Goal: Navigation & Orientation: Understand site structure

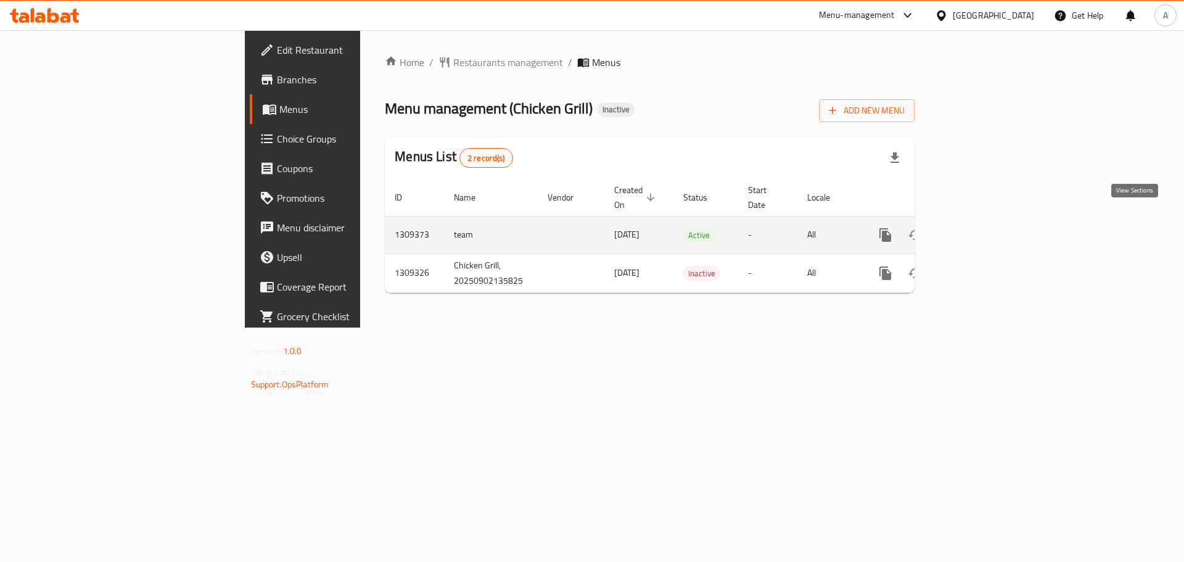
click at [982, 228] on icon "enhanced table" at bounding box center [974, 235] width 15 height 15
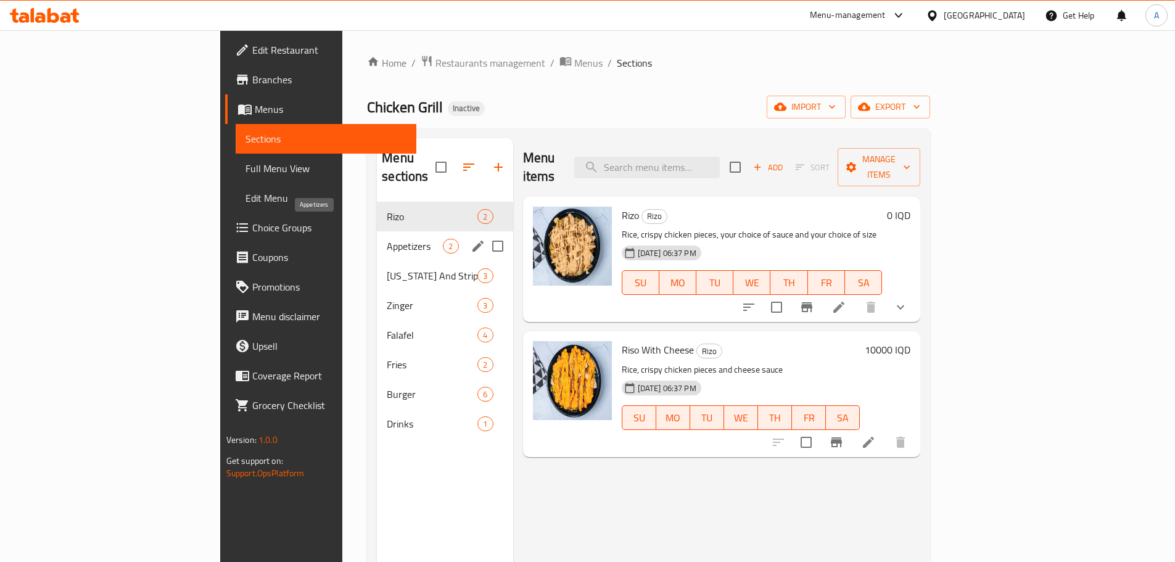
click at [387, 239] on span "Appetizers" at bounding box center [415, 246] width 56 height 15
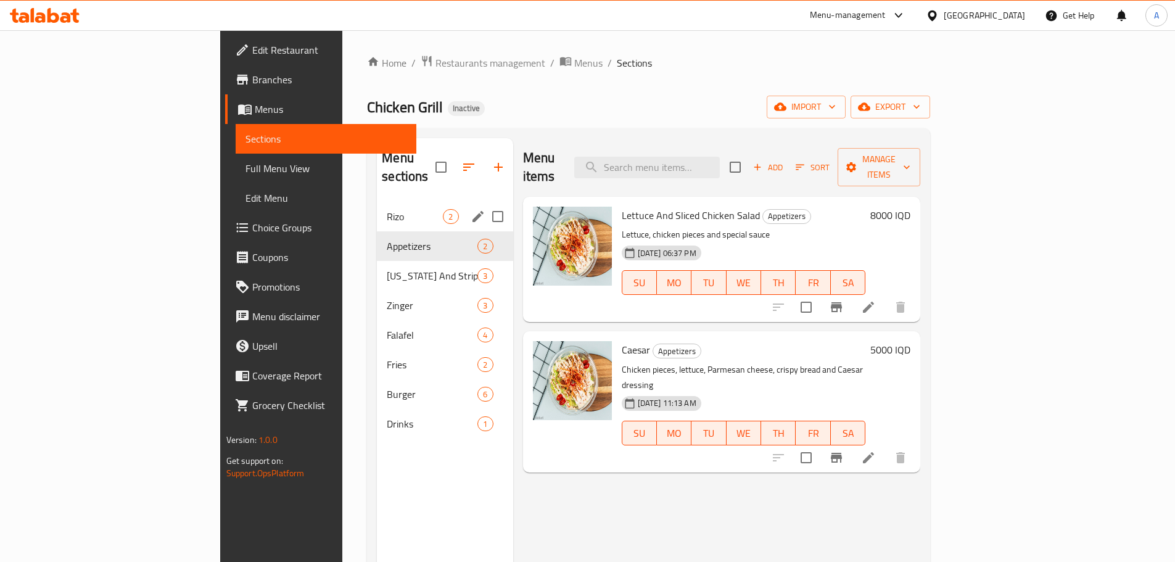
click at [377, 207] on div "[PERSON_NAME] 2" at bounding box center [445, 217] width 136 height 30
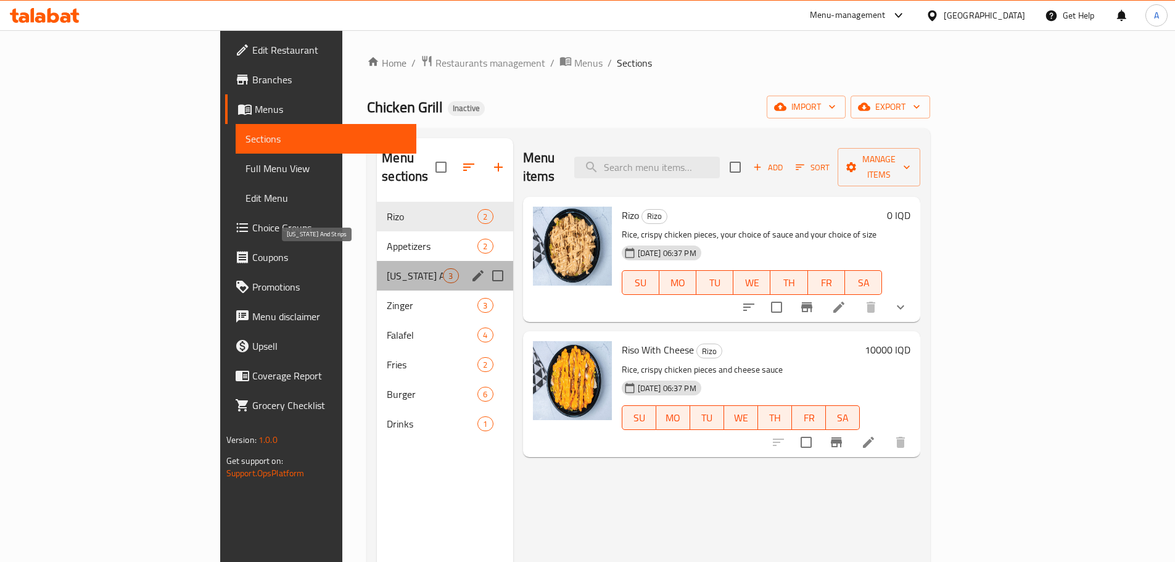
click at [387, 268] on span "[US_STATE] And Strips" at bounding box center [415, 275] width 56 height 15
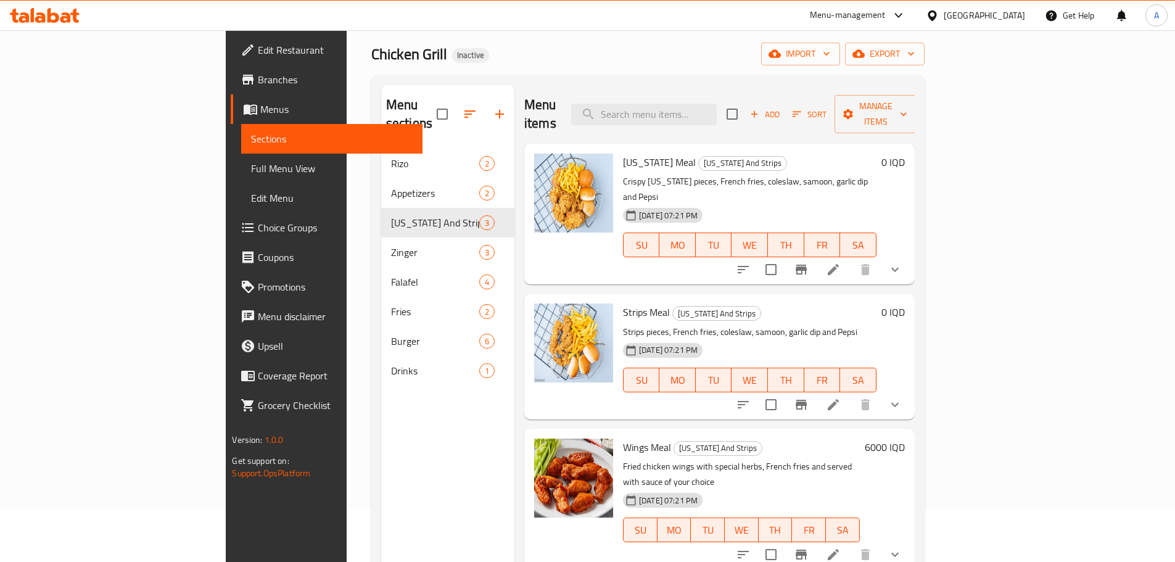
scroll to position [123, 0]
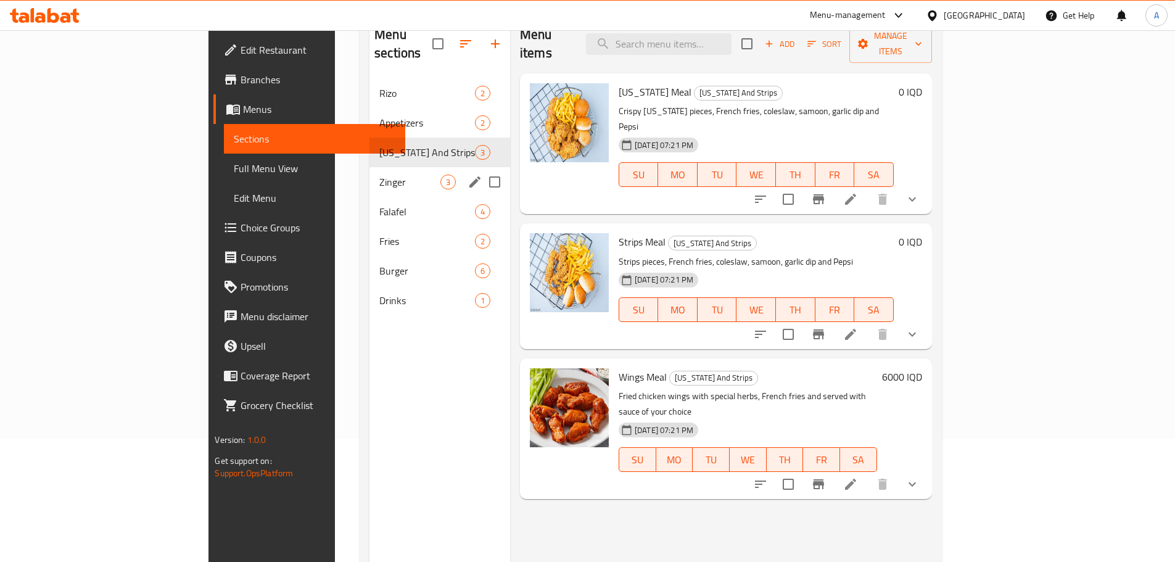
click at [369, 167] on div "Zinger 3" at bounding box center [439, 182] width 141 height 30
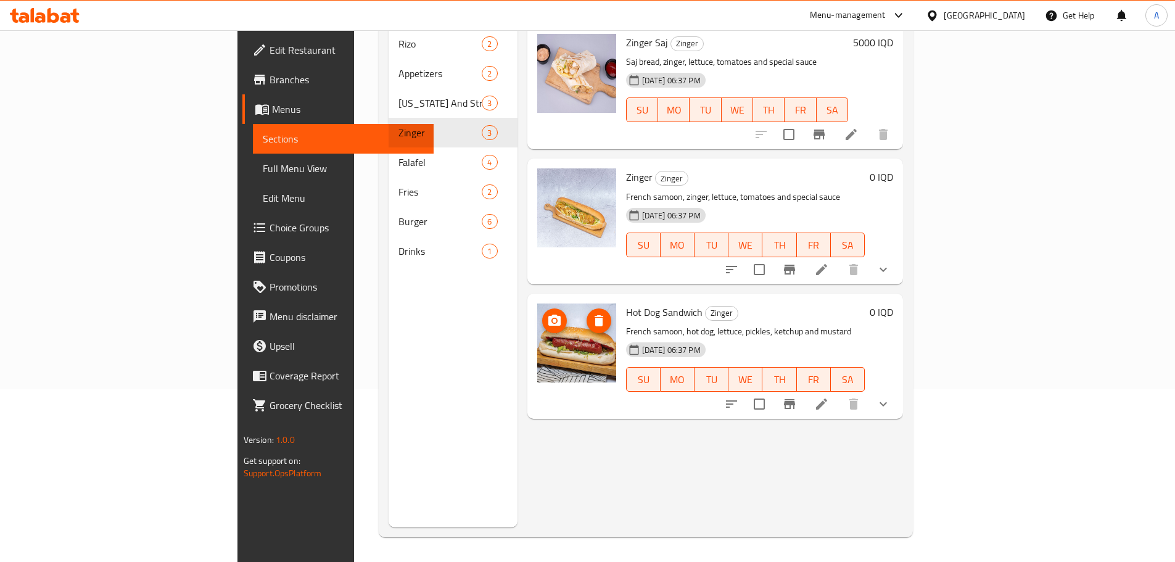
scroll to position [49, 0]
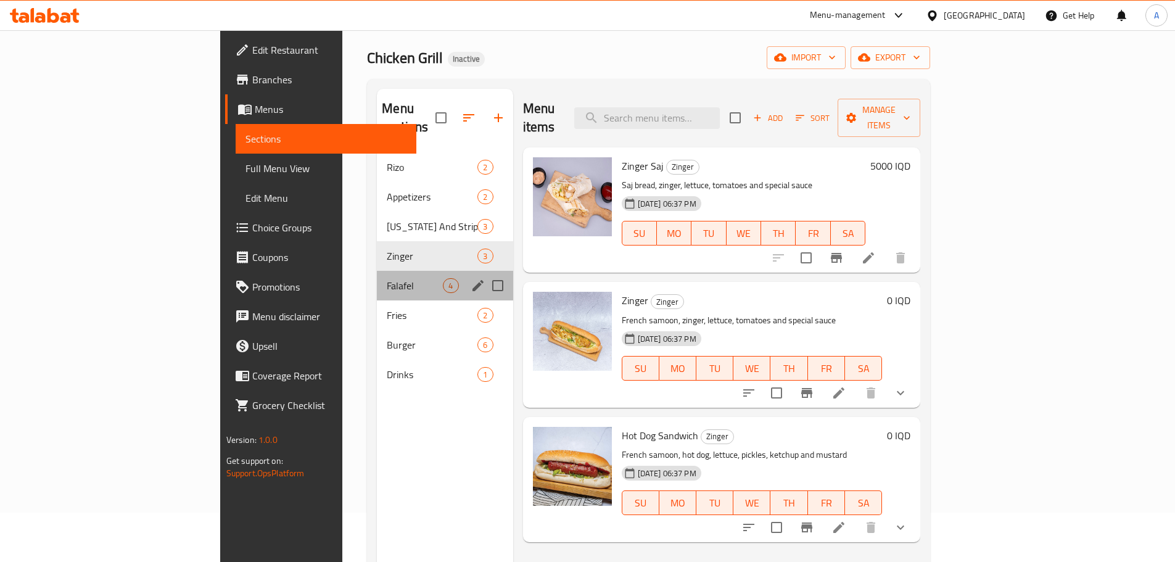
click at [377, 271] on div "Falafel 4" at bounding box center [445, 286] width 136 height 30
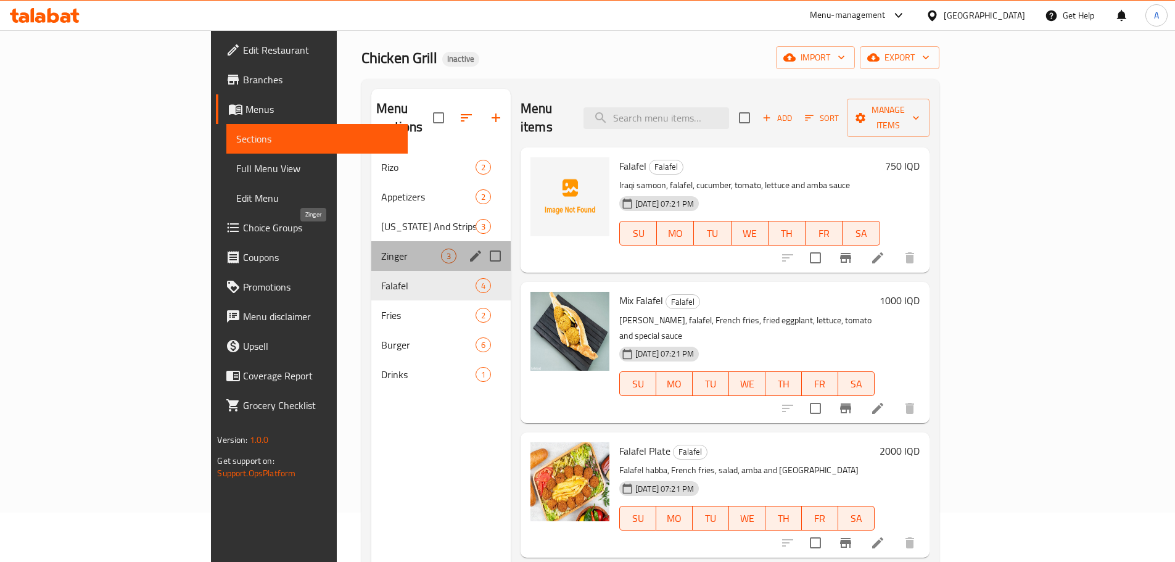
click at [381, 248] on span "Zinger" at bounding box center [411, 255] width 60 height 15
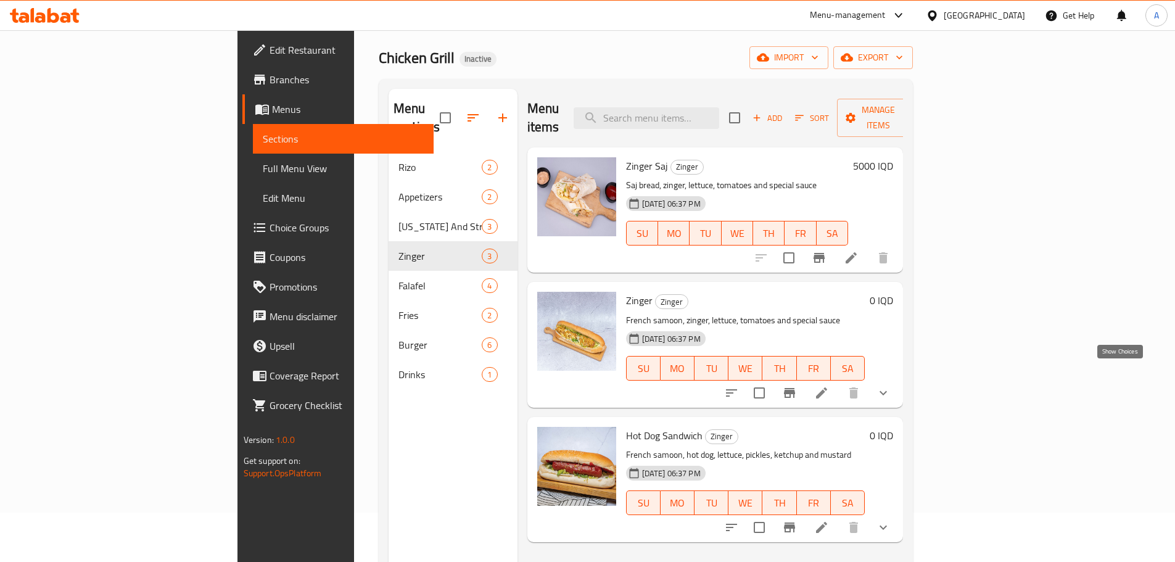
click at [890, 385] on icon "show more" at bounding box center [883, 392] width 15 height 15
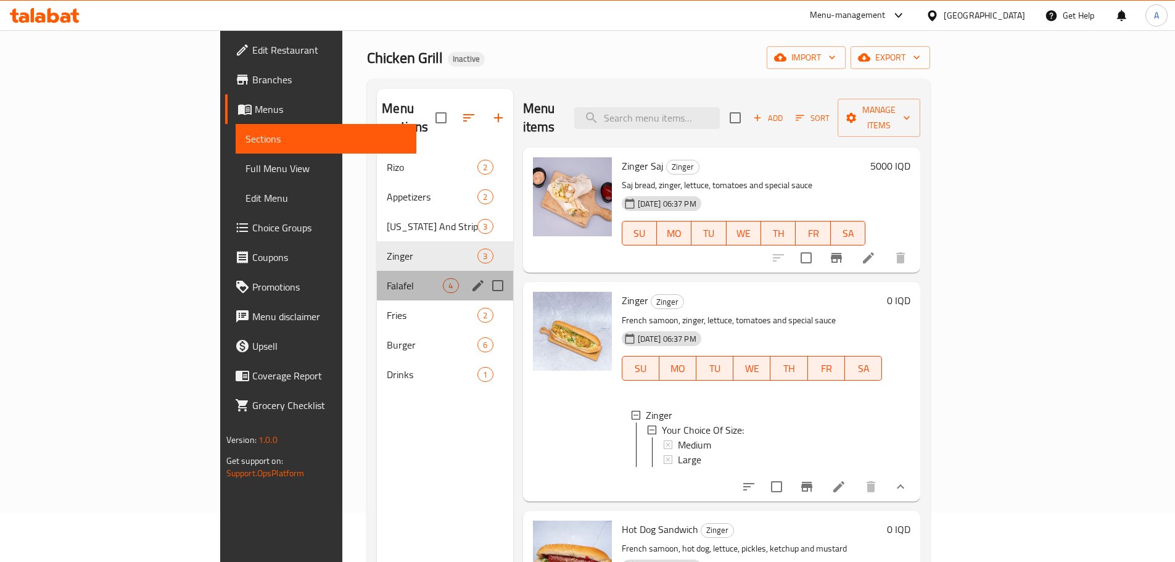
click at [377, 277] on div "Falafel 4" at bounding box center [445, 286] width 136 height 30
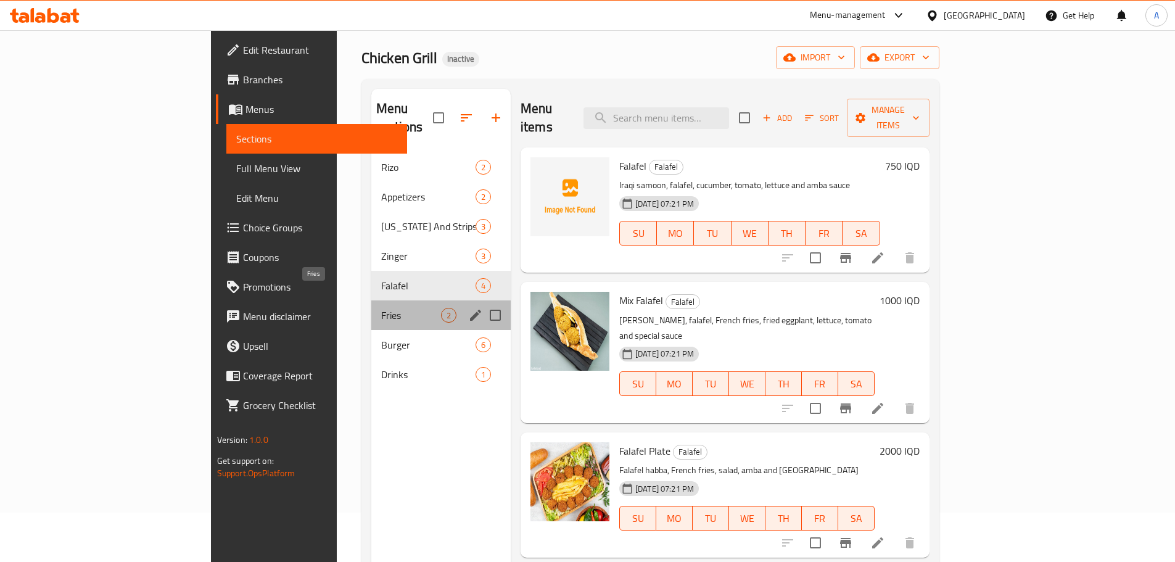
click at [381, 308] on span "Fries" at bounding box center [411, 315] width 60 height 15
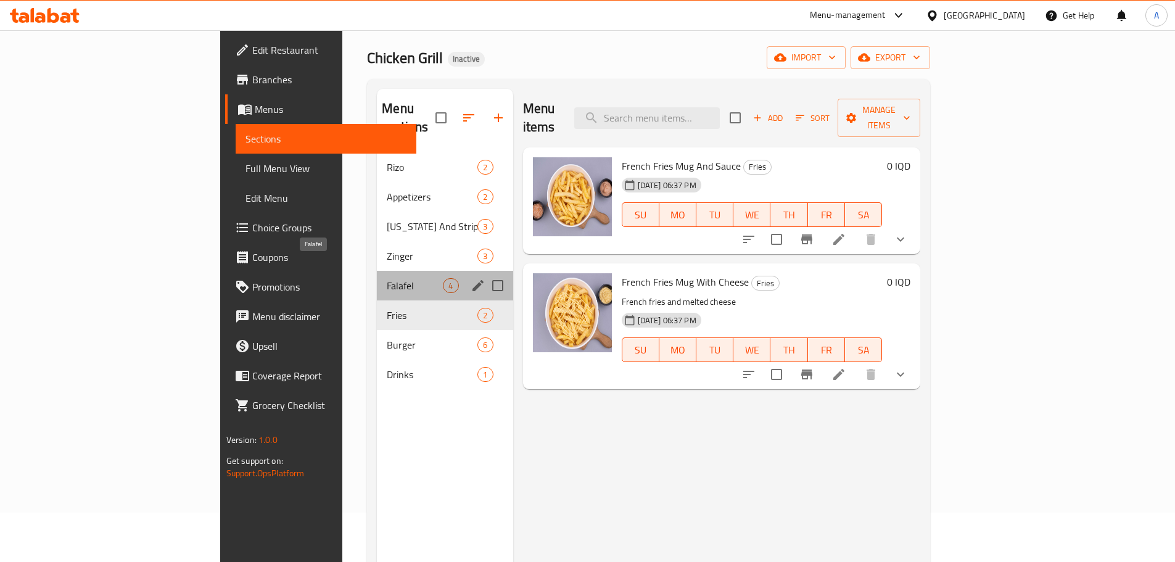
click at [387, 278] on span "Falafel" at bounding box center [415, 285] width 56 height 15
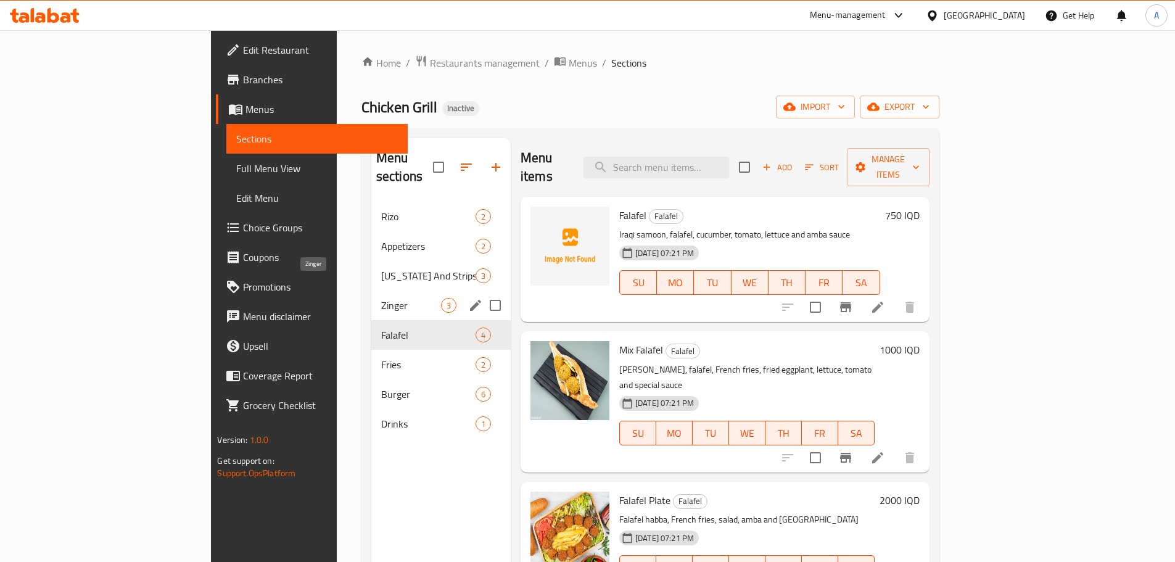
click at [381, 298] on span "Zinger" at bounding box center [411, 305] width 60 height 15
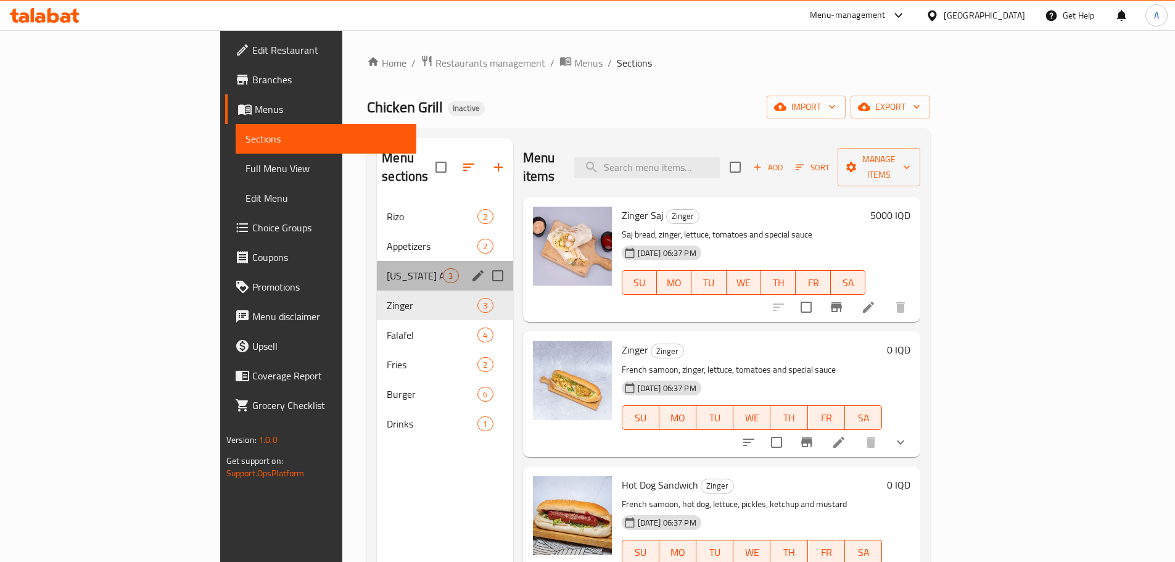
click at [377, 261] on div "[US_STATE] And Strips 3" at bounding box center [445, 276] width 136 height 30
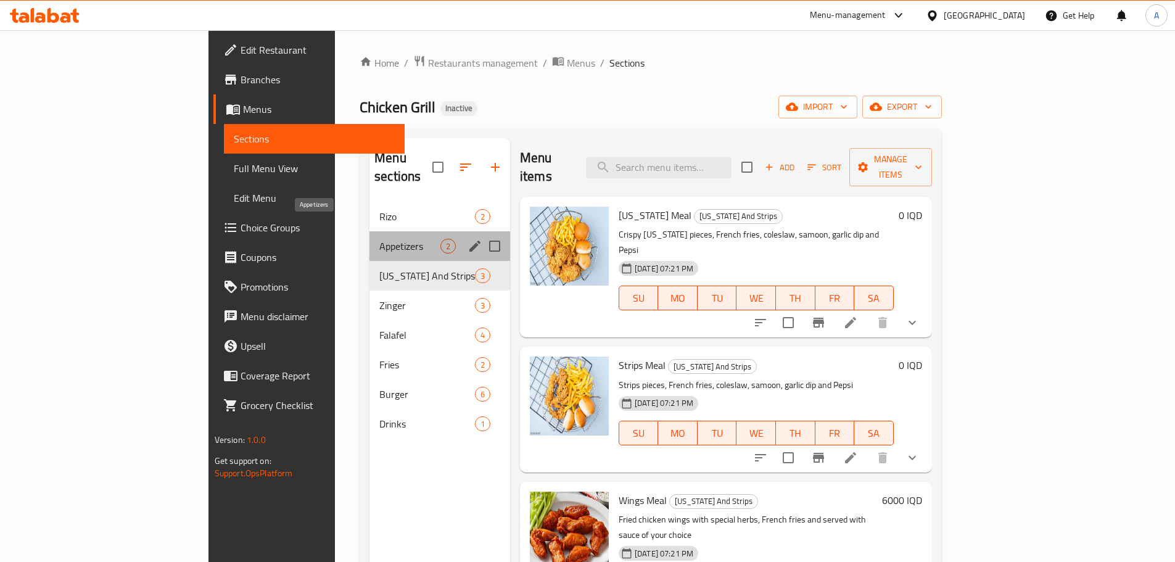
click at [379, 239] on span "Appetizers" at bounding box center [409, 246] width 61 height 15
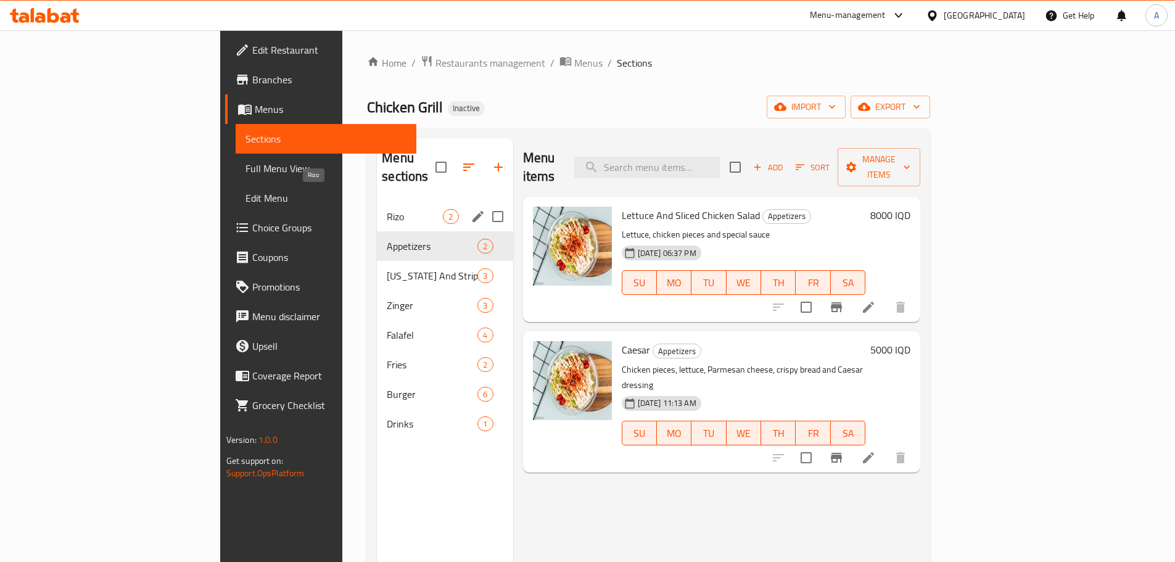
click at [387, 209] on span "Rizo" at bounding box center [415, 216] width 56 height 15
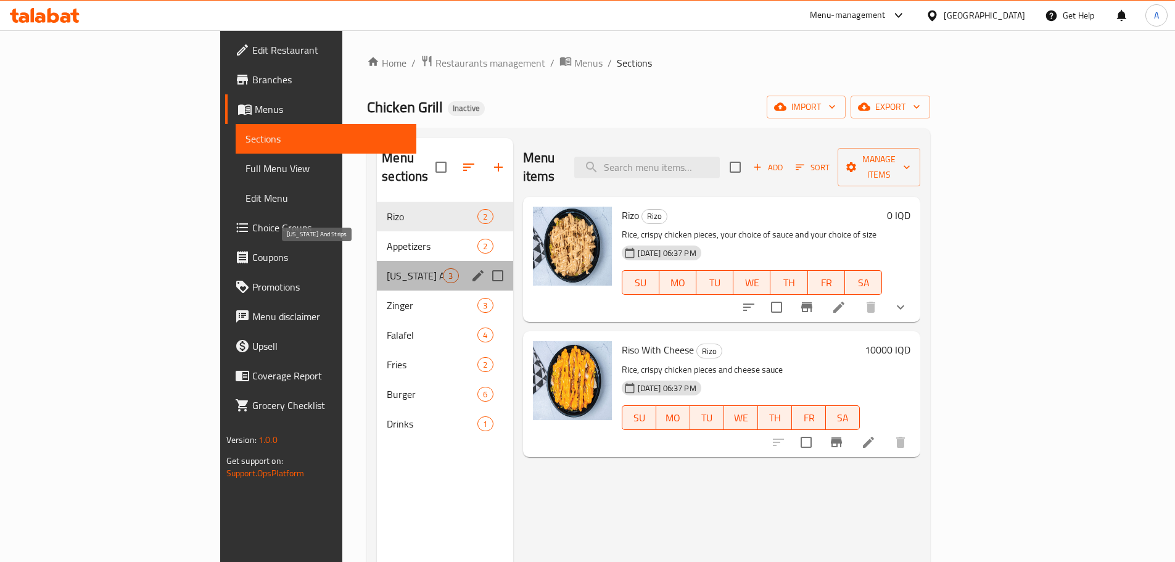
drag, startPoint x: 305, startPoint y: 261, endPoint x: 305, endPoint y: 277, distance: 16.0
click at [387, 268] on span "[US_STATE] And Strips" at bounding box center [415, 275] width 56 height 15
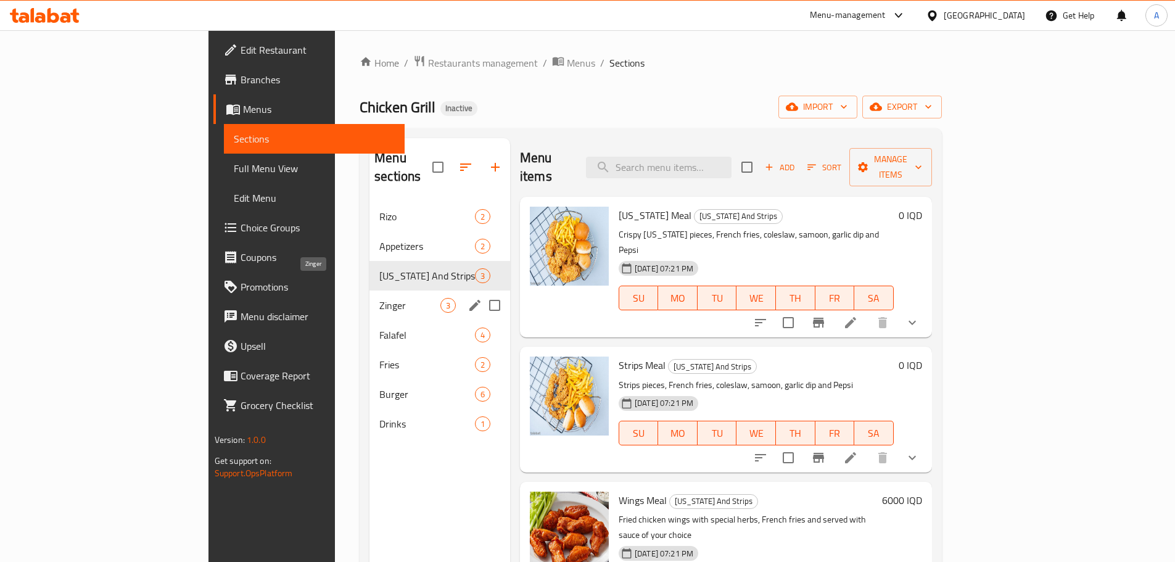
click at [379, 298] on span "Zinger" at bounding box center [409, 305] width 61 height 15
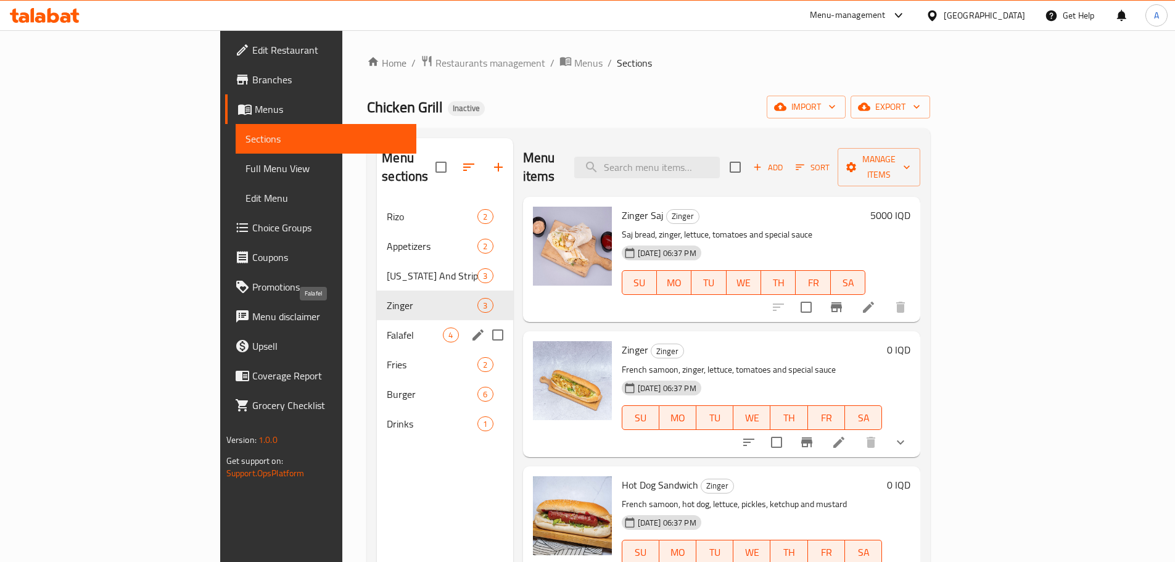
click at [387, 327] on span "Falafel" at bounding box center [415, 334] width 56 height 15
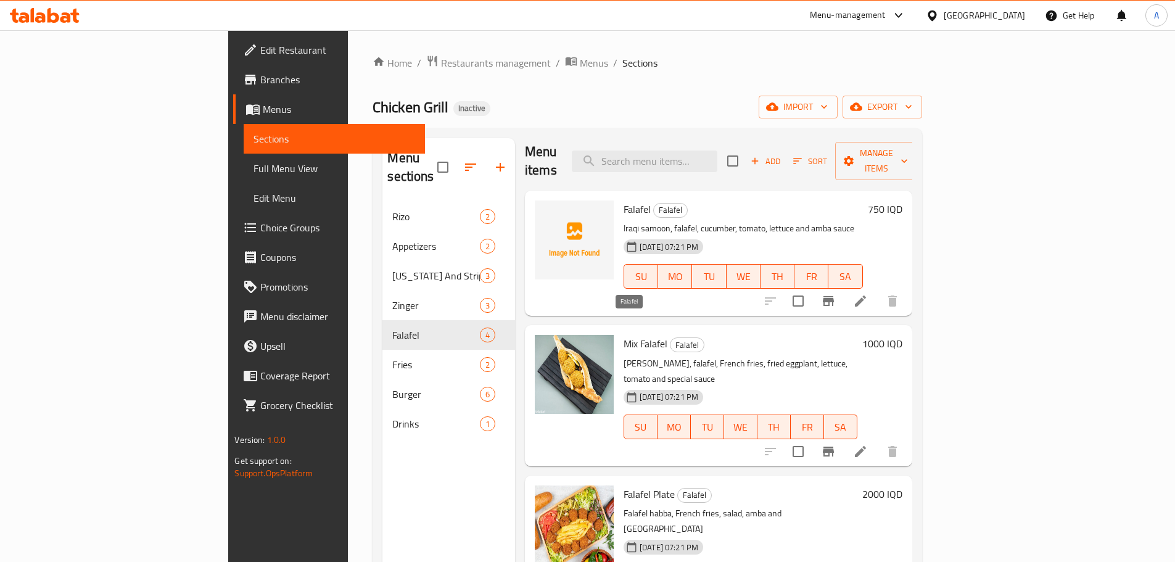
scroll to position [8, 0]
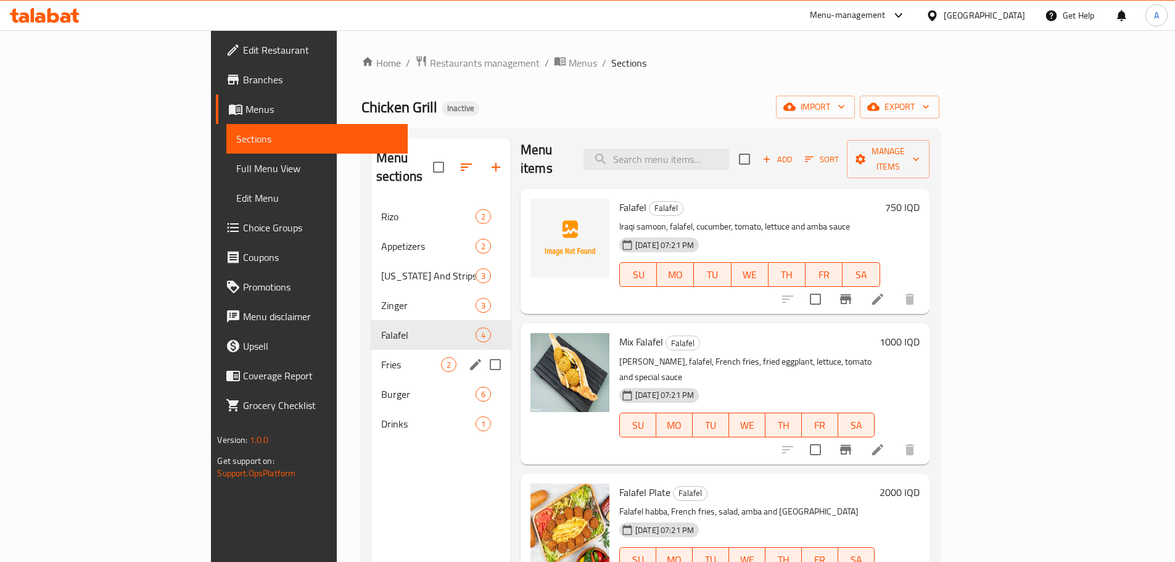
click at [381, 357] on span "Fries" at bounding box center [411, 364] width 60 height 15
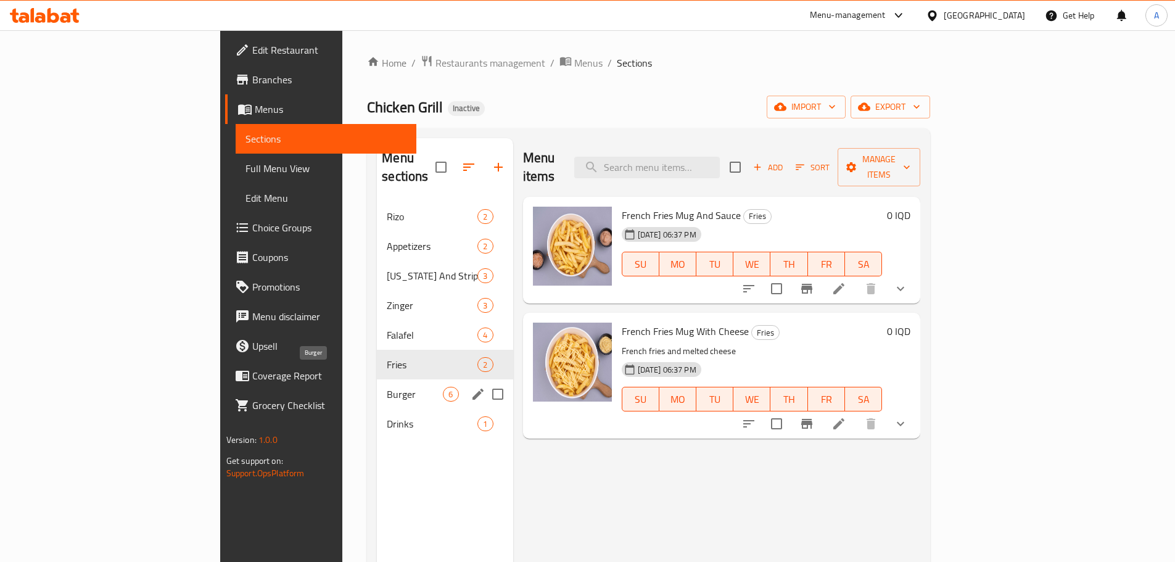
click at [387, 387] on span "Burger" at bounding box center [415, 394] width 56 height 15
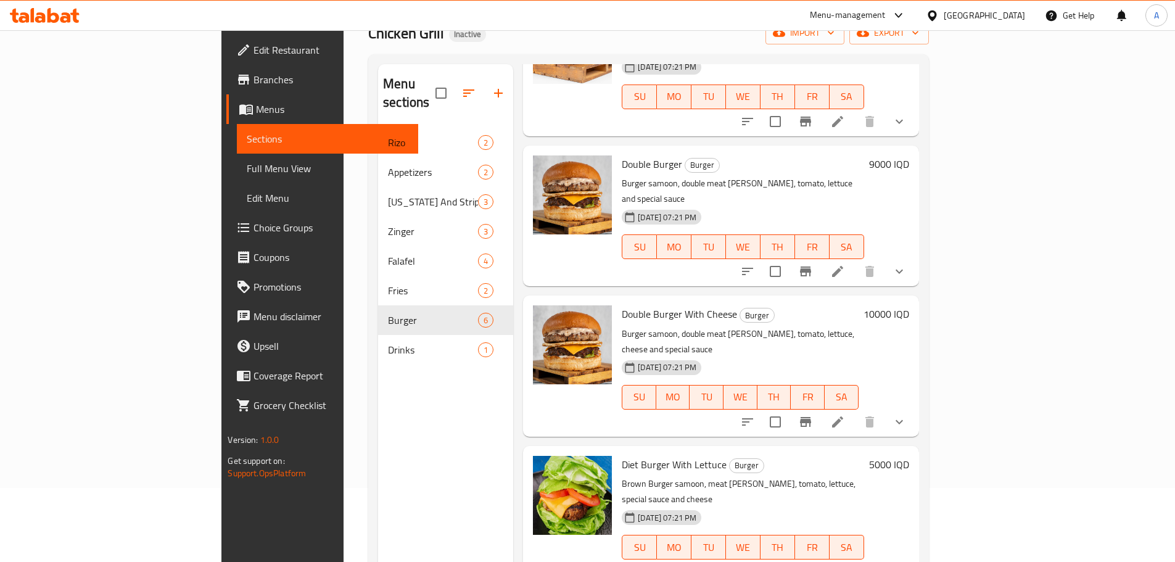
scroll to position [173, 0]
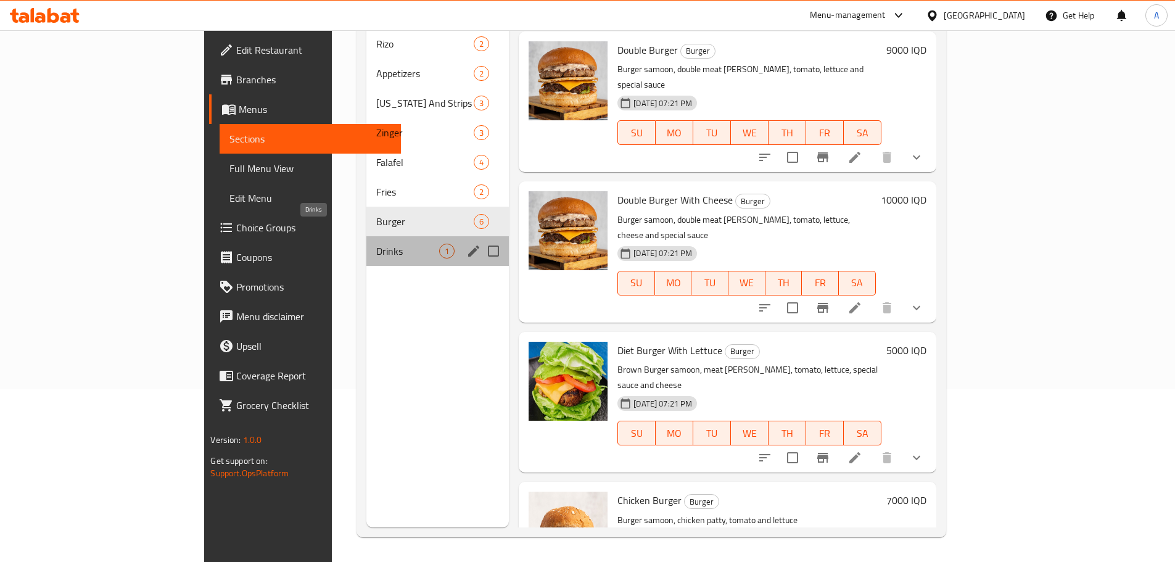
click at [376, 244] on span "Drinks" at bounding box center [407, 251] width 63 height 15
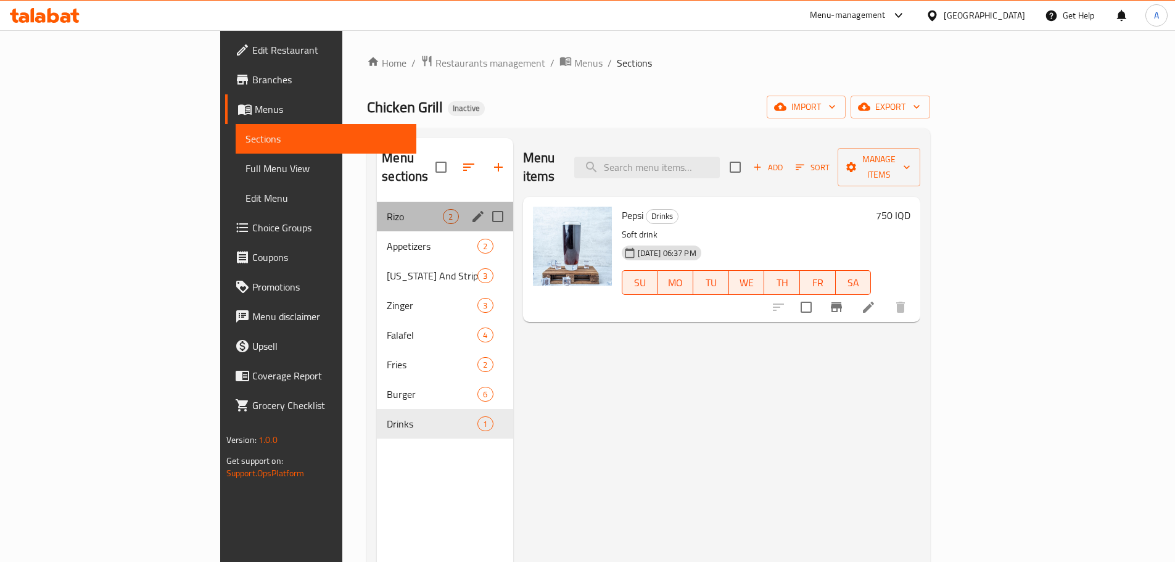
click at [377, 202] on div "[PERSON_NAME] 2" at bounding box center [445, 217] width 136 height 30
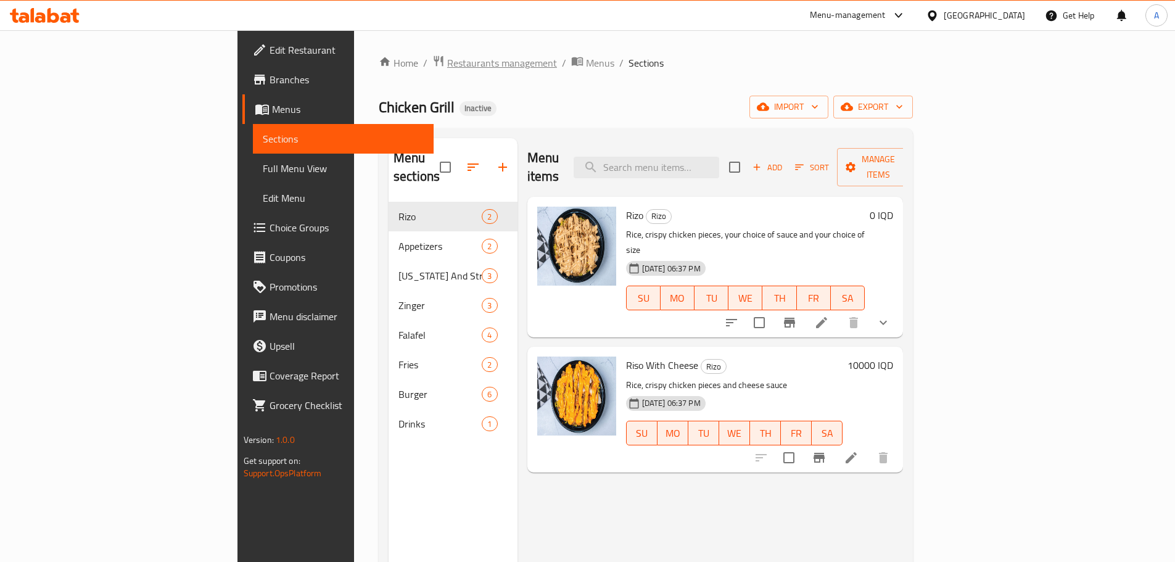
click at [447, 60] on span "Restaurants management" at bounding box center [502, 62] width 110 height 15
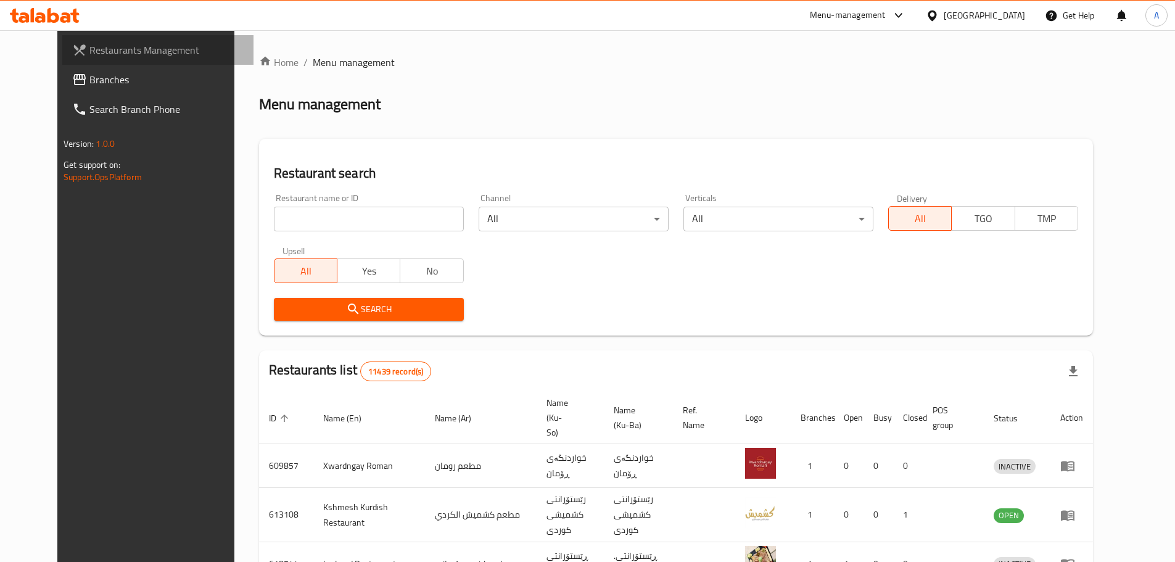
click at [67, 36] on link "Restaurants Management" at bounding box center [157, 50] width 191 height 30
